Goal: Task Accomplishment & Management: Use online tool/utility

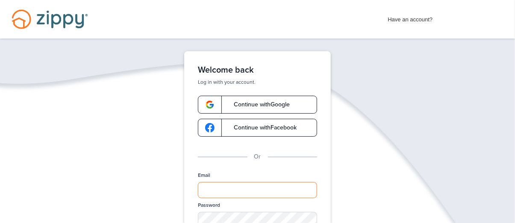
click at [210, 196] on input "Email" at bounding box center [257, 190] width 119 height 16
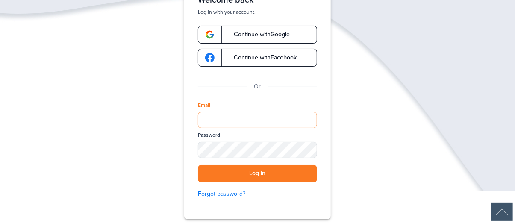
scroll to position [78, 0]
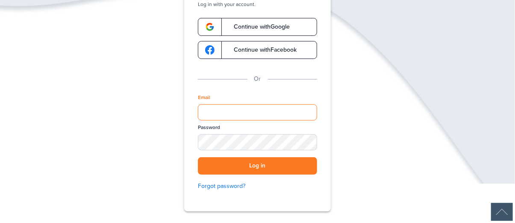
click at [265, 113] on input "Email" at bounding box center [257, 112] width 119 height 16
type input "**********"
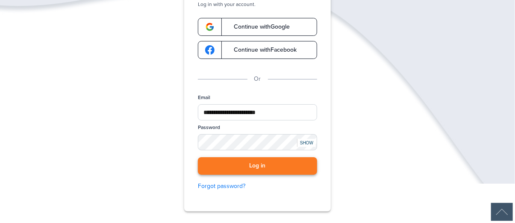
click at [228, 159] on button "Log in" at bounding box center [257, 166] width 119 height 18
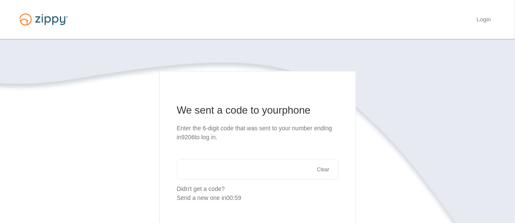
drag, startPoint x: 0, startPoint y: 0, endPoint x: 228, endPoint y: 159, distance: 278.1
click at [228, 159] on input "text" at bounding box center [258, 169] width 162 height 21
type input "******"
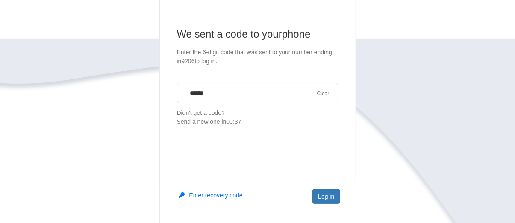
scroll to position [77, 0]
click at [324, 196] on button "Log in" at bounding box center [326, 196] width 27 height 15
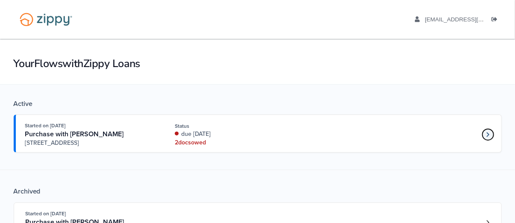
click at [485, 130] on link "Loan number 4180283" at bounding box center [488, 134] width 13 height 13
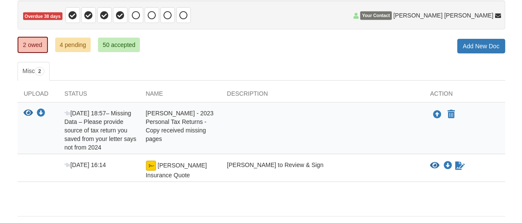
scroll to position [101, 0]
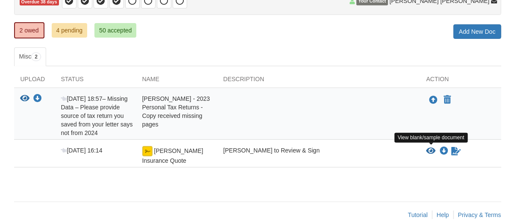
click at [428, 148] on icon "View Herrera Insurance Quote" at bounding box center [431, 151] width 9 height 9
